Goal: Task Accomplishment & Management: Manage account settings

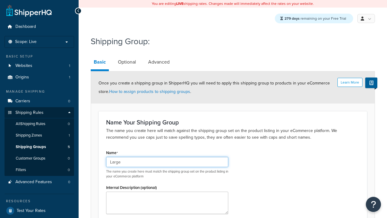
scroll to position [64, 0]
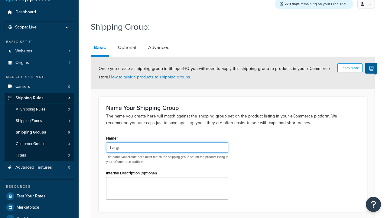
type input "Large"
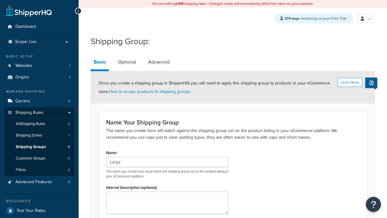
scroll to position [0, 0]
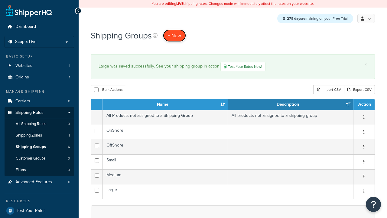
click at [176, 36] on span "+ New" at bounding box center [174, 35] width 13 height 7
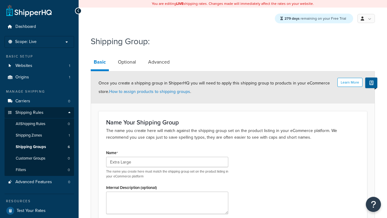
type input "Extra Large"
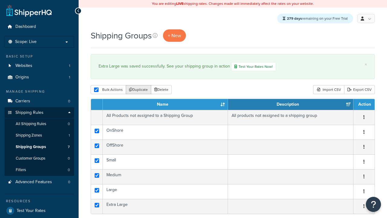
click at [138, 91] on button "Duplicate" at bounding box center [138, 89] width 25 height 9
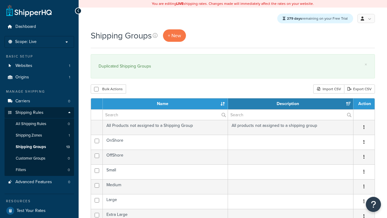
select select "15"
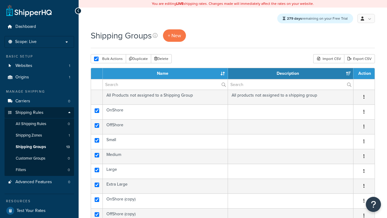
select select "15"
click at [161, 59] on button "Delete" at bounding box center [161, 58] width 21 height 9
